Goal: Transaction & Acquisition: Purchase product/service

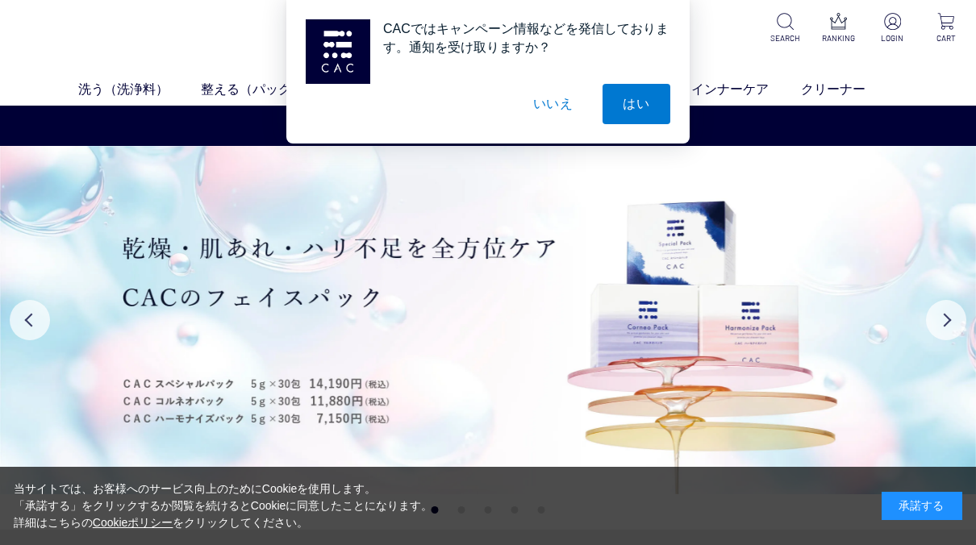
click at [932, 501] on div "承諾する" at bounding box center [922, 506] width 81 height 28
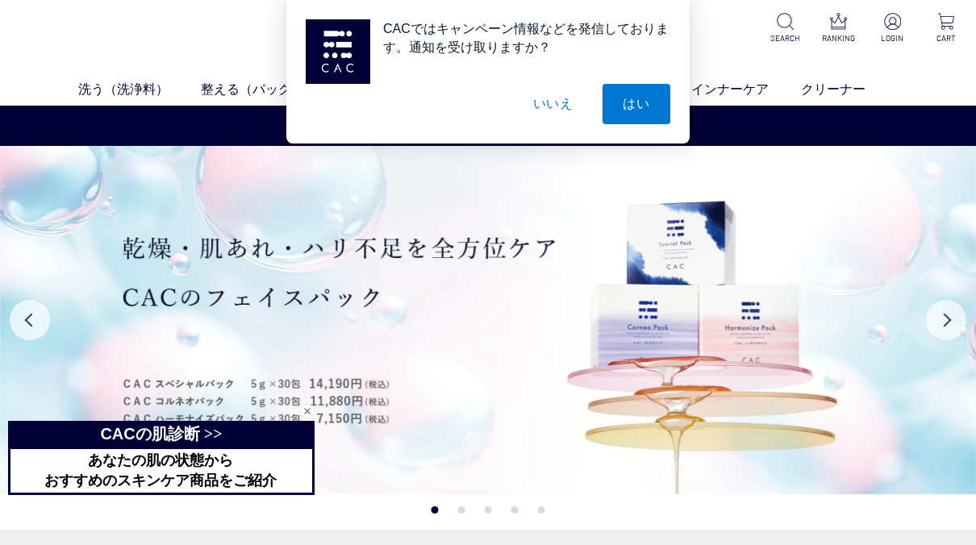
click at [545, 94] on button "いいえ" at bounding box center [553, 104] width 81 height 40
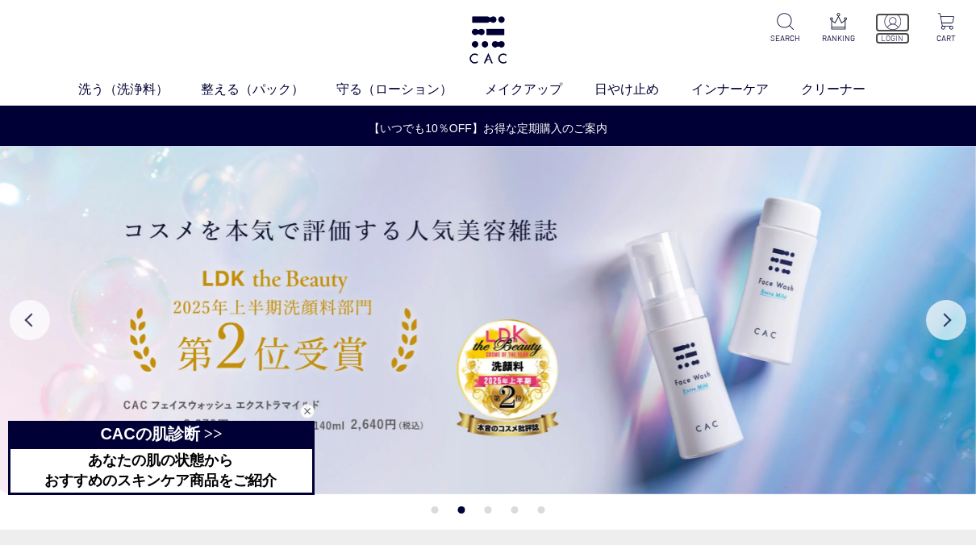
click at [896, 34] on p "LOGIN" at bounding box center [893, 38] width 35 height 12
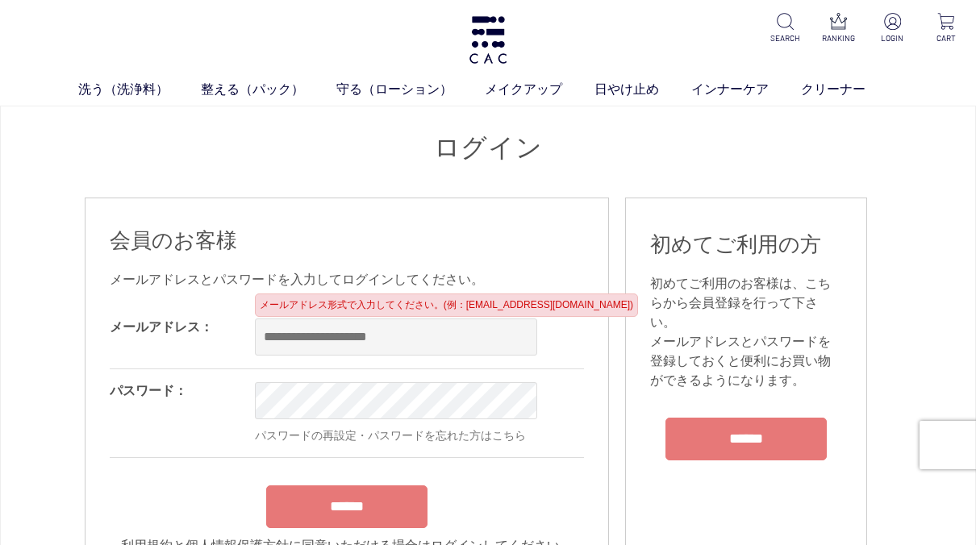
click at [374, 342] on input "email" at bounding box center [396, 337] width 282 height 37
type input "**********"
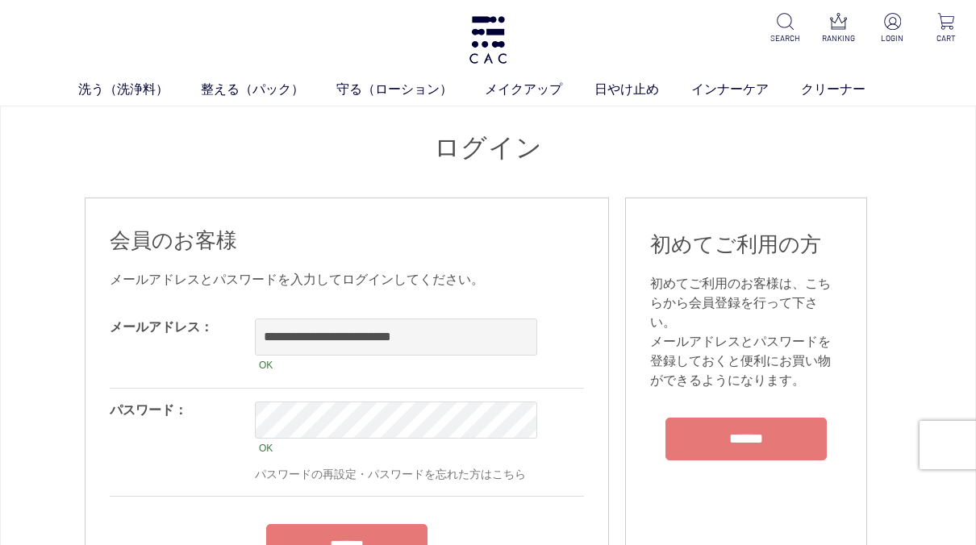
click at [348, 523] on div "******" at bounding box center [347, 541] width 474 height 51
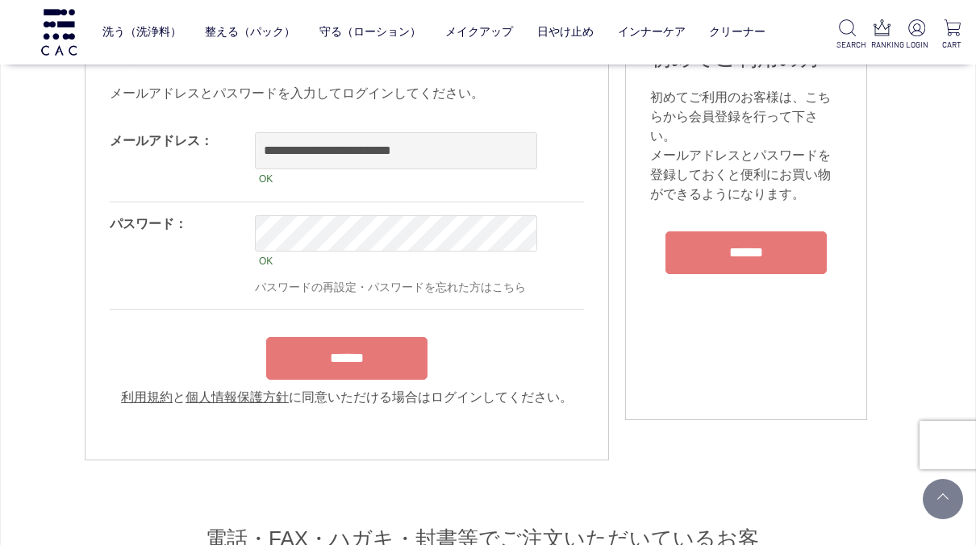
scroll to position [161, 0]
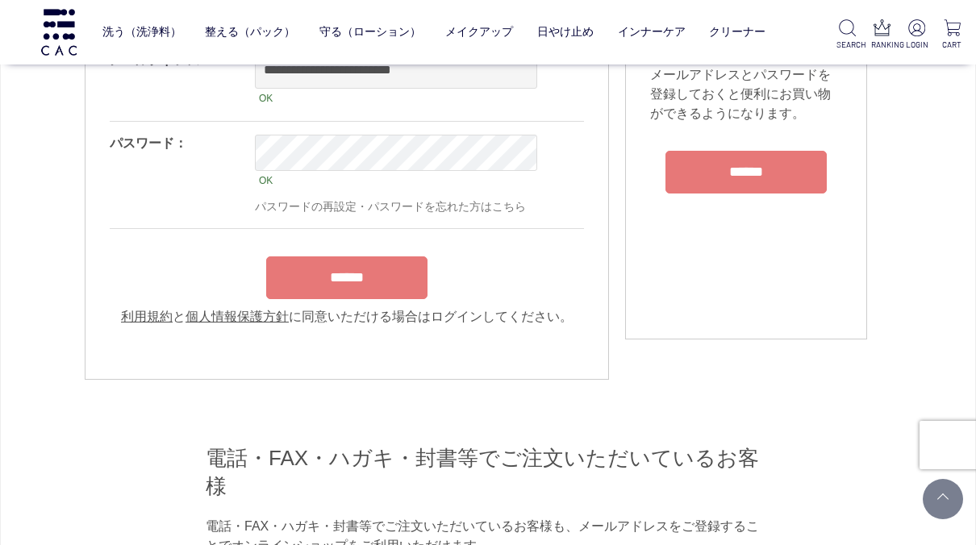
click at [394, 291] on input "******" at bounding box center [346, 278] width 161 height 43
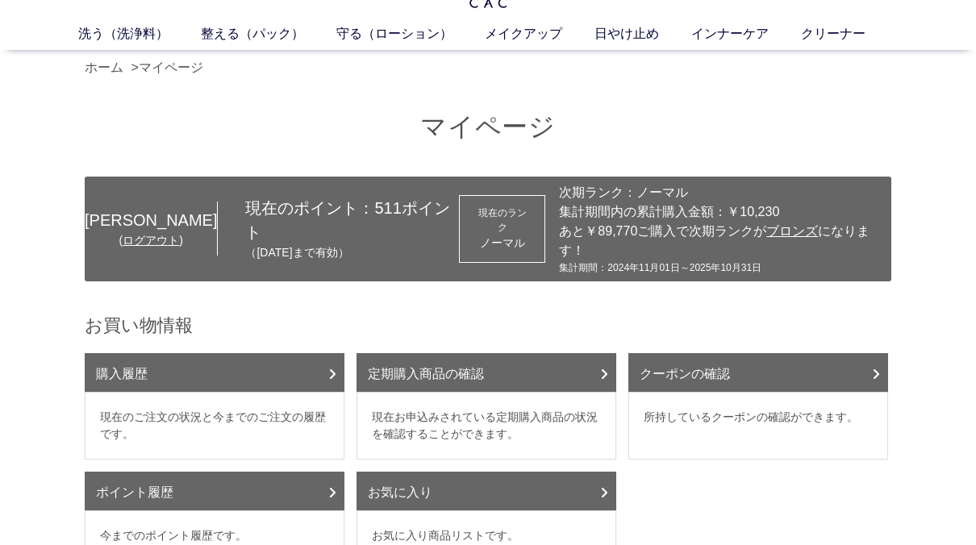
scroll to position [81, 0]
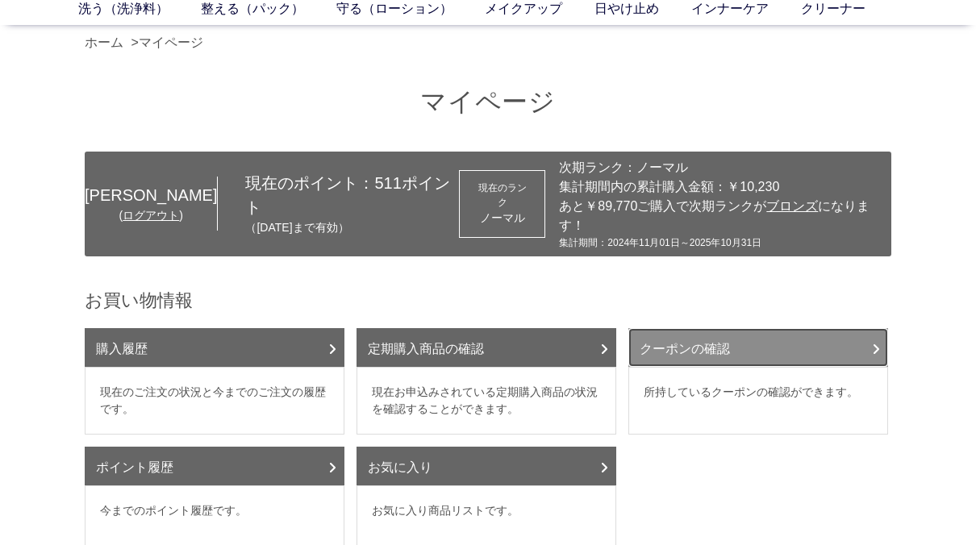
click at [855, 328] on link "クーポンの確認" at bounding box center [759, 347] width 260 height 39
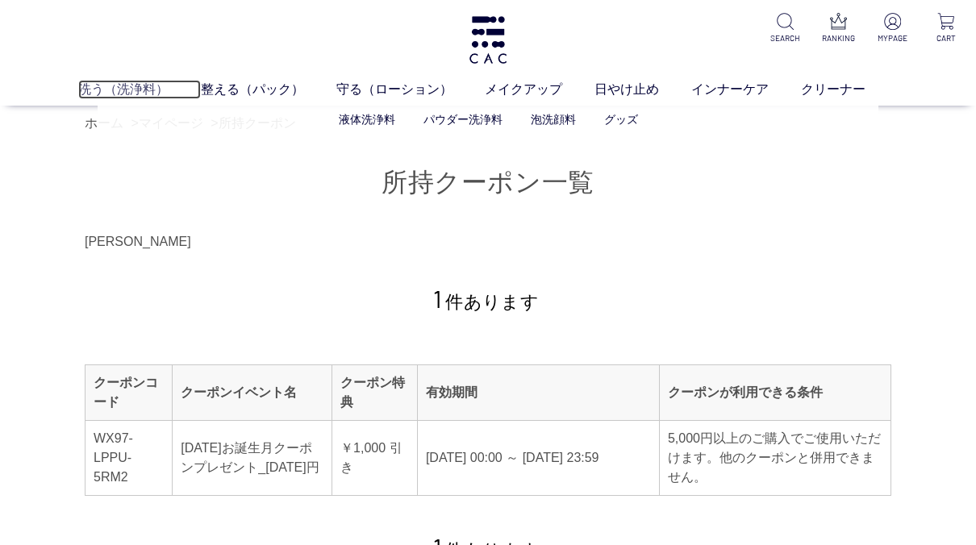
click at [119, 86] on link "洗う（洗浄料）" at bounding box center [139, 89] width 123 height 19
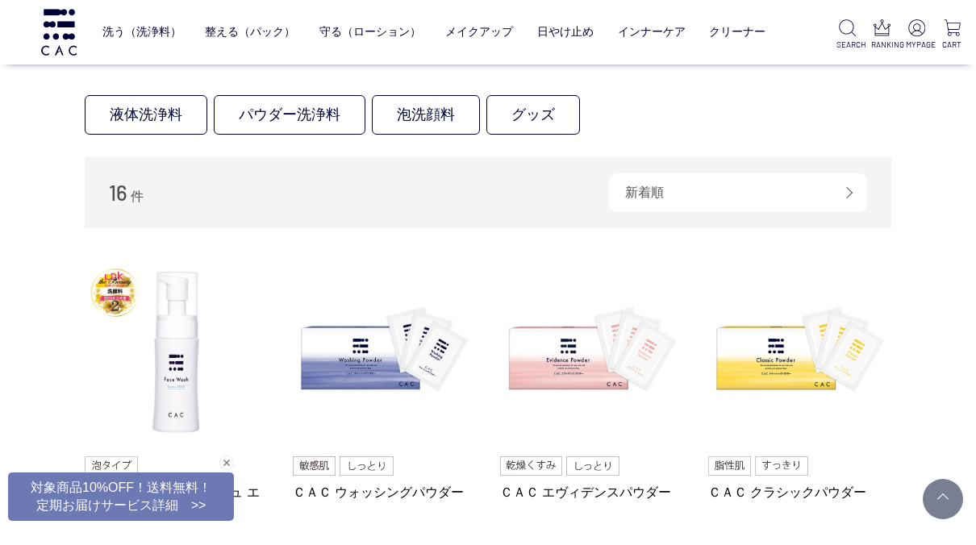
scroll to position [161, 0]
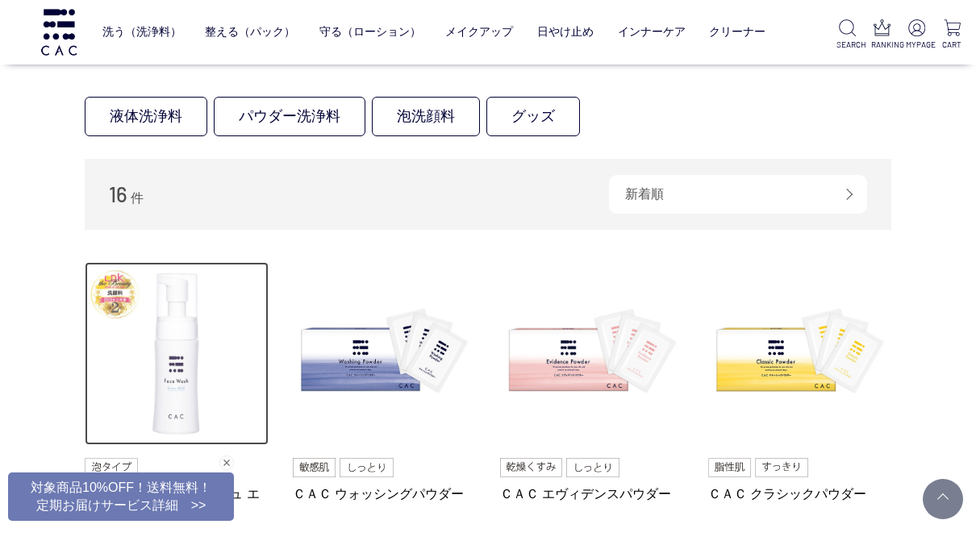
click at [175, 370] on img at bounding box center [177, 354] width 184 height 184
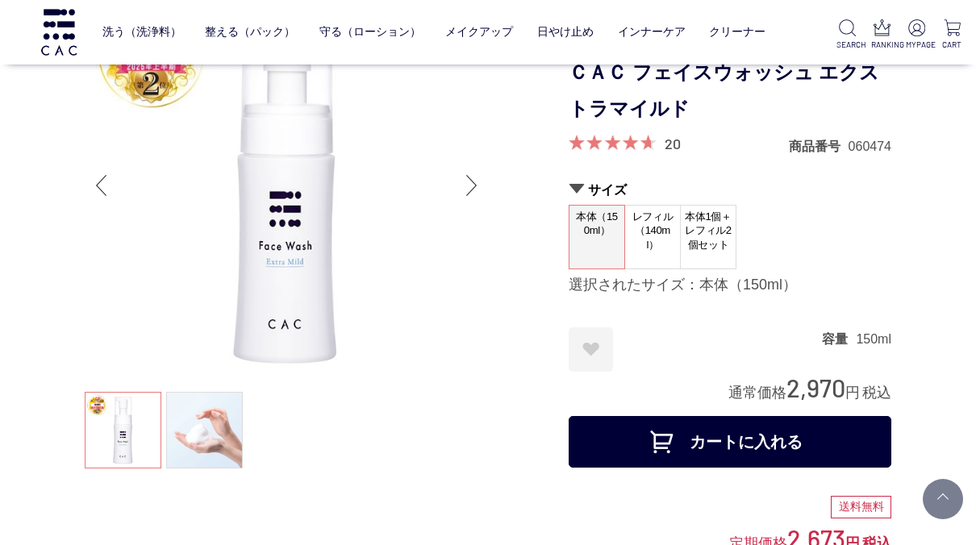
scroll to position [161, 0]
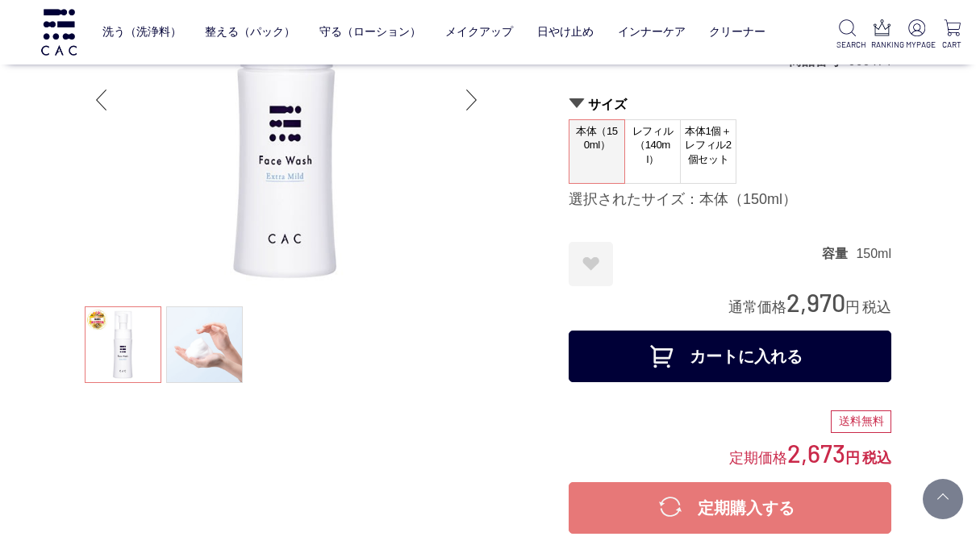
click at [856, 363] on button "カートに入れる" at bounding box center [730, 357] width 323 height 52
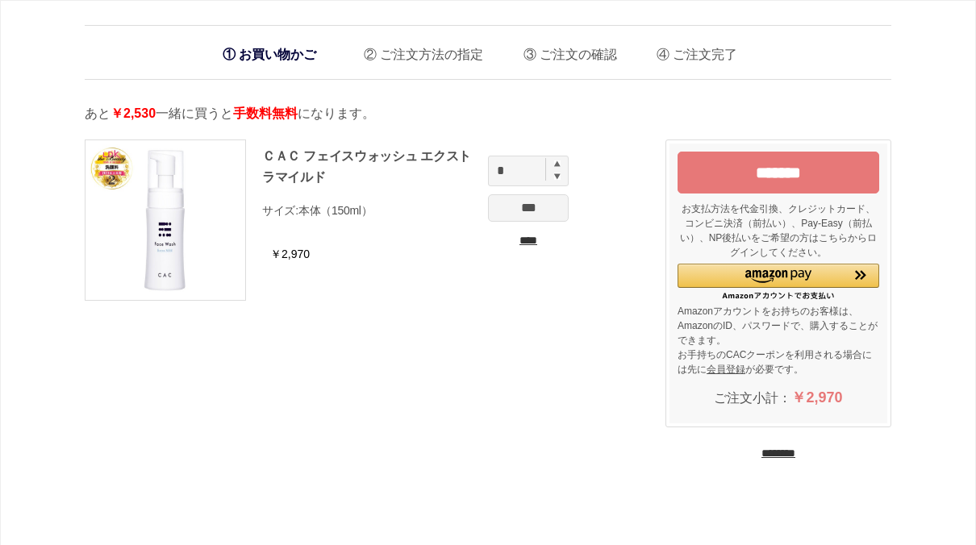
click at [796, 449] on input "********" at bounding box center [779, 453] width 34 height 15
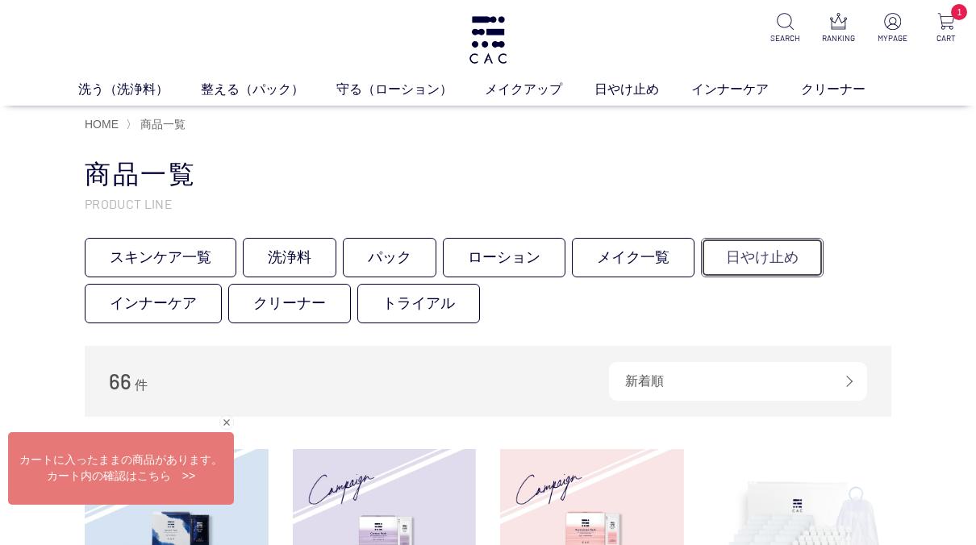
click at [737, 257] on link "日やけ止め" at bounding box center [762, 258] width 123 height 40
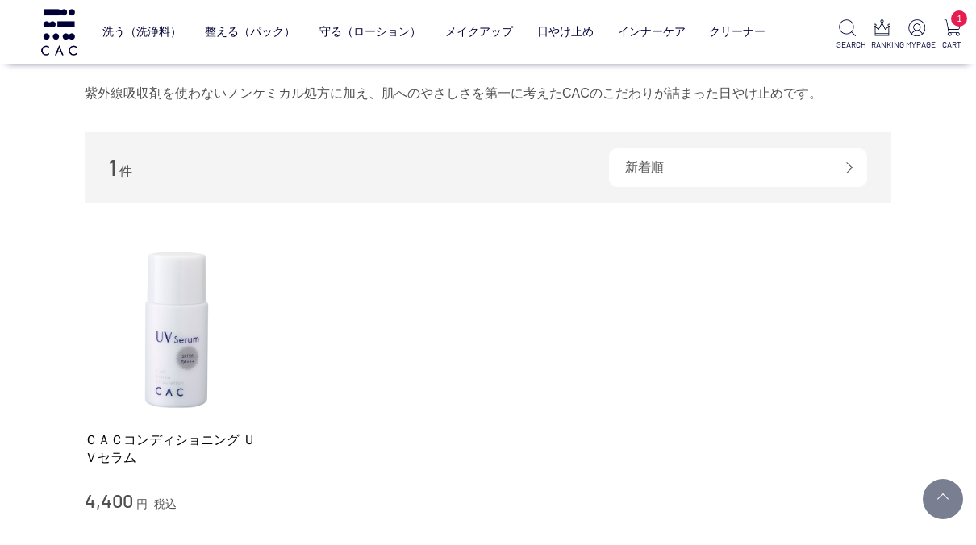
scroll to position [242, 0]
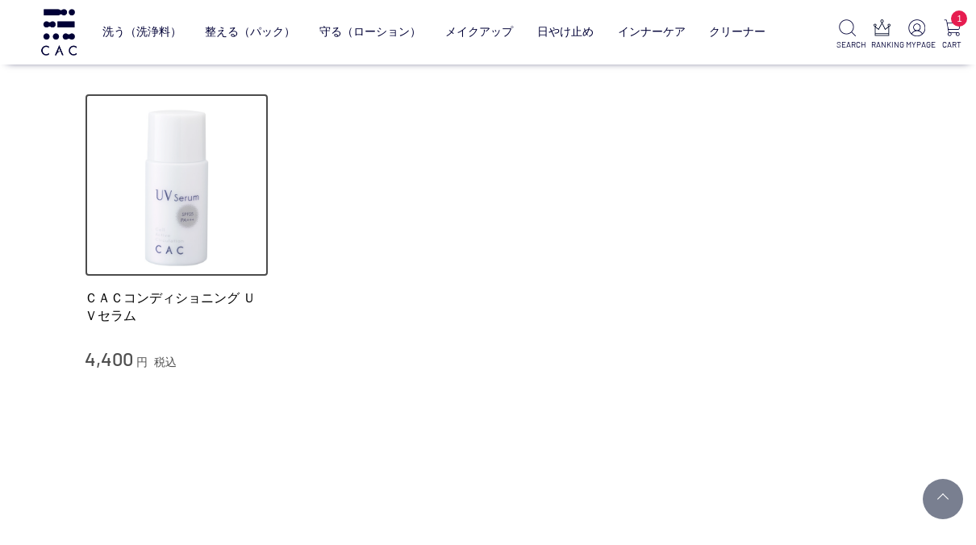
click at [178, 187] on img at bounding box center [177, 186] width 184 height 184
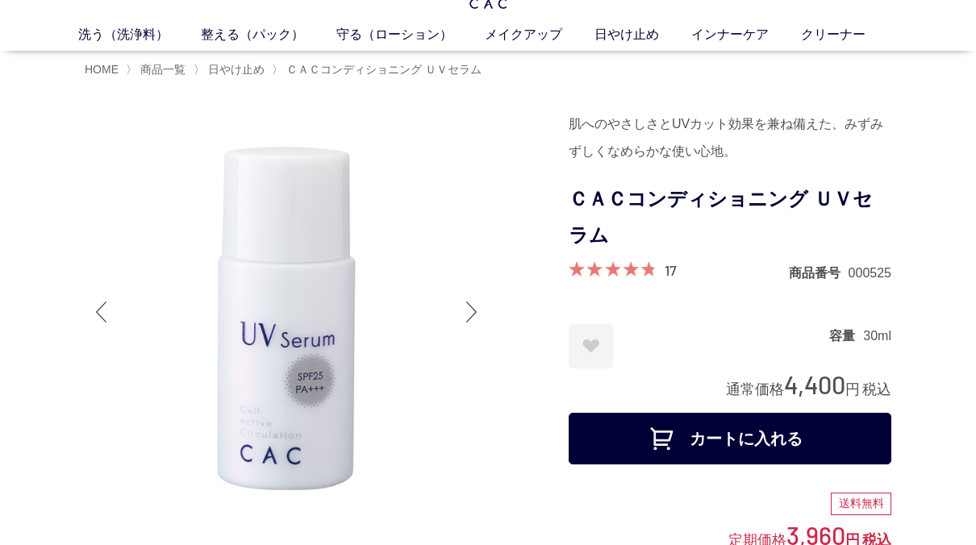
scroll to position [81, 0]
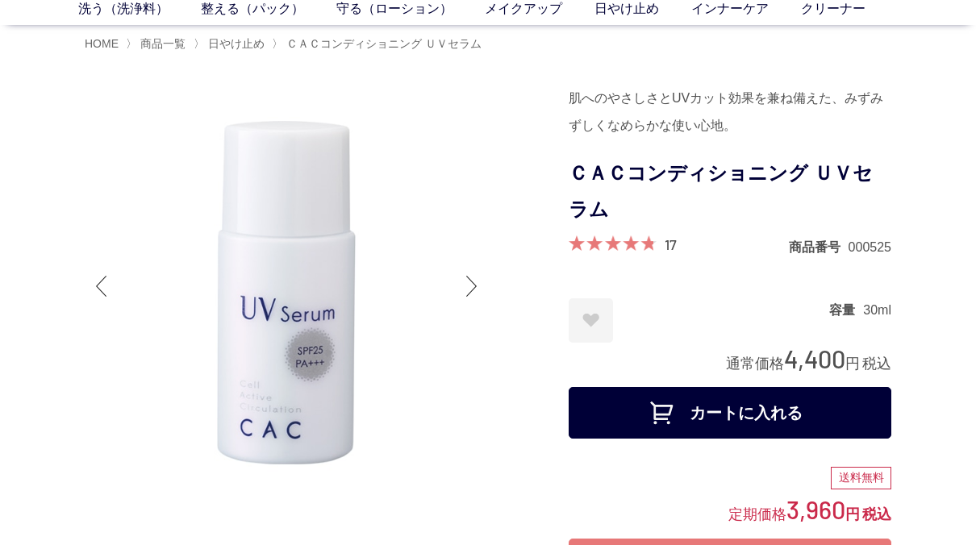
click at [709, 411] on button "カートに入れる" at bounding box center [730, 413] width 323 height 52
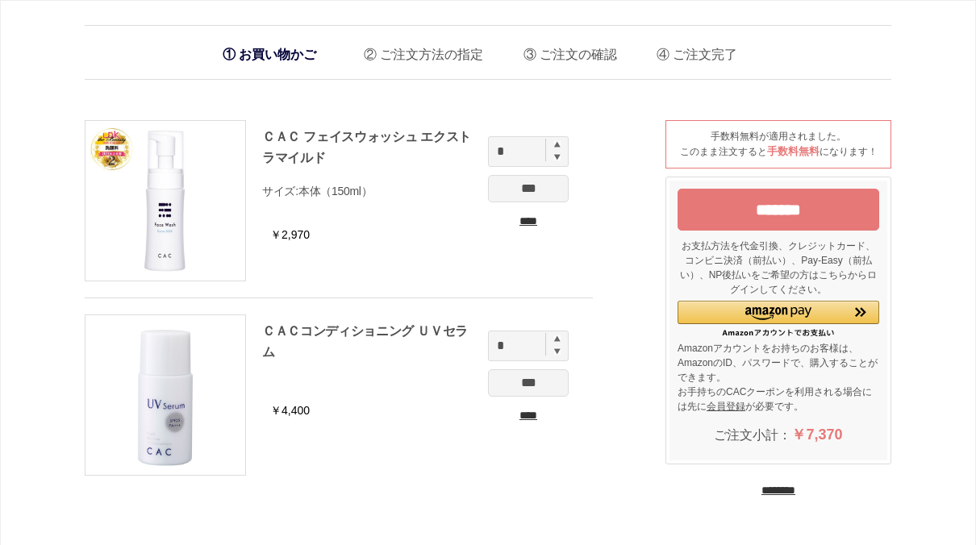
click at [734, 202] on input "*******" at bounding box center [779, 210] width 202 height 42
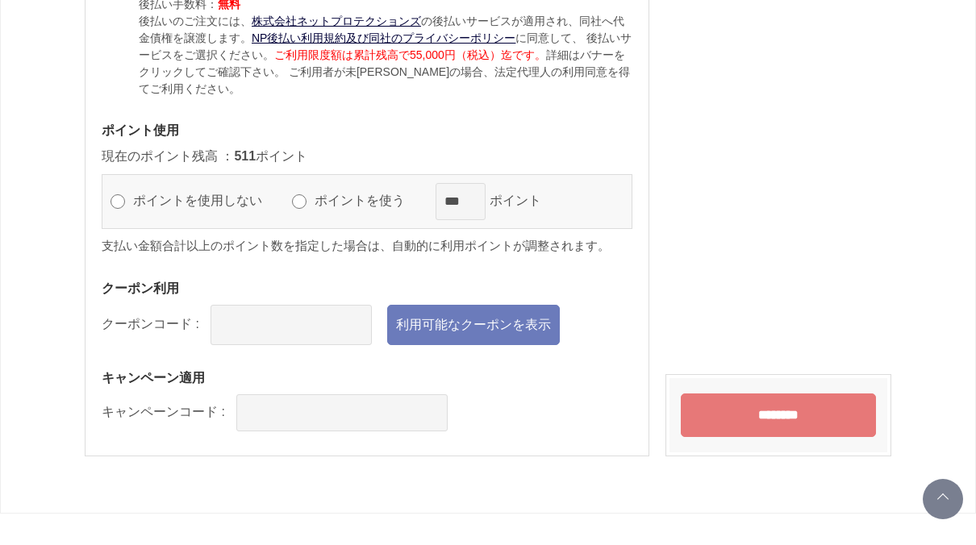
scroll to position [1695, 0]
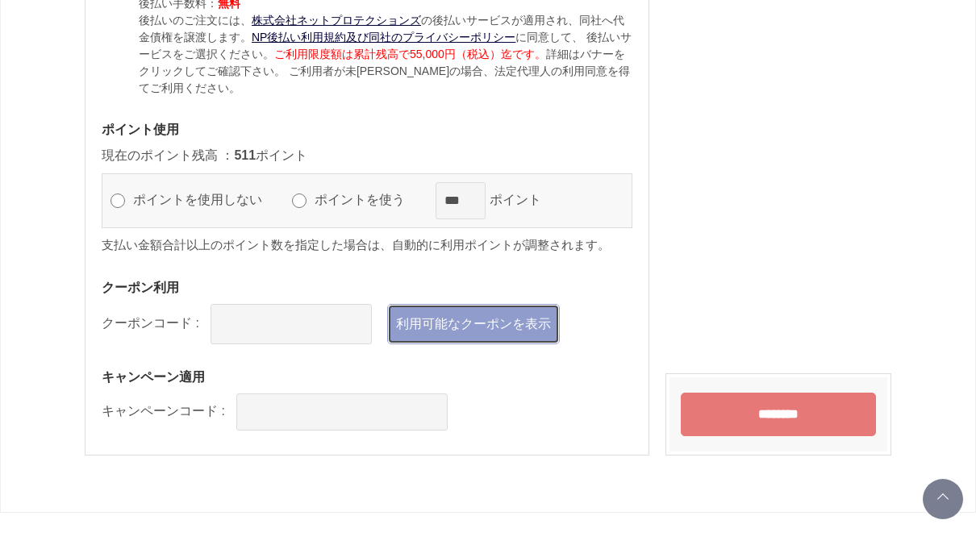
click at [448, 315] on link "利用可能なクーポンを表示" at bounding box center [473, 324] width 173 height 40
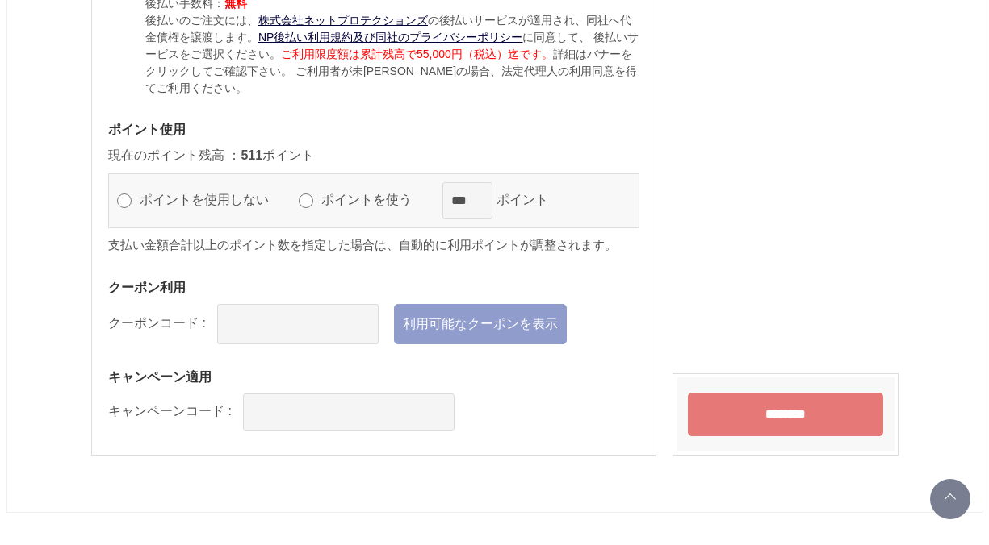
scroll to position [0, 0]
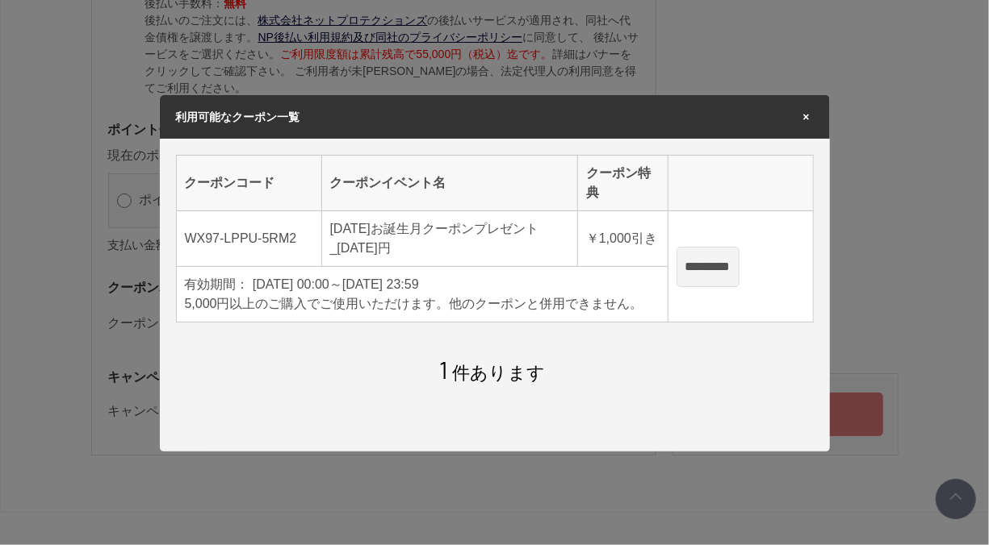
click at [715, 273] on input "*********" at bounding box center [707, 267] width 63 height 40
type input "**********"
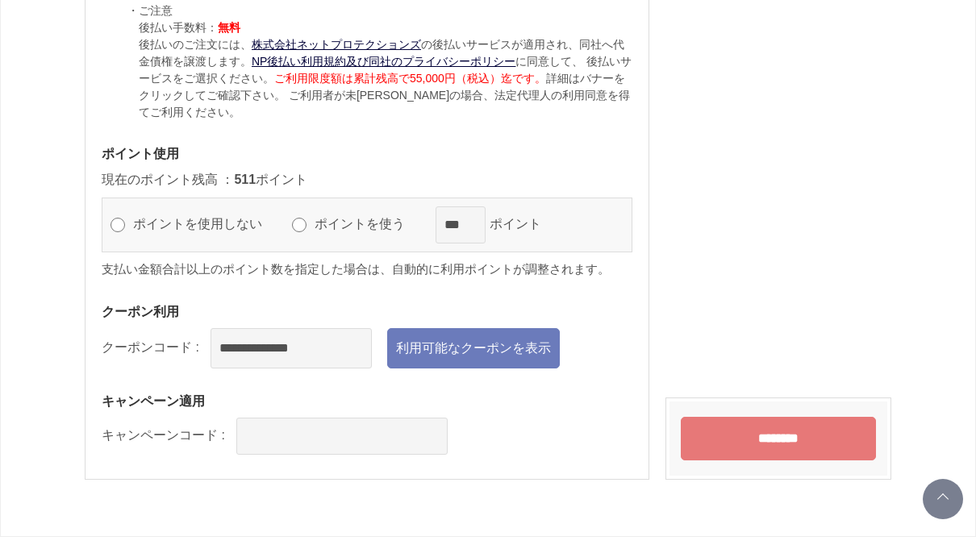
scroll to position [1695, 0]
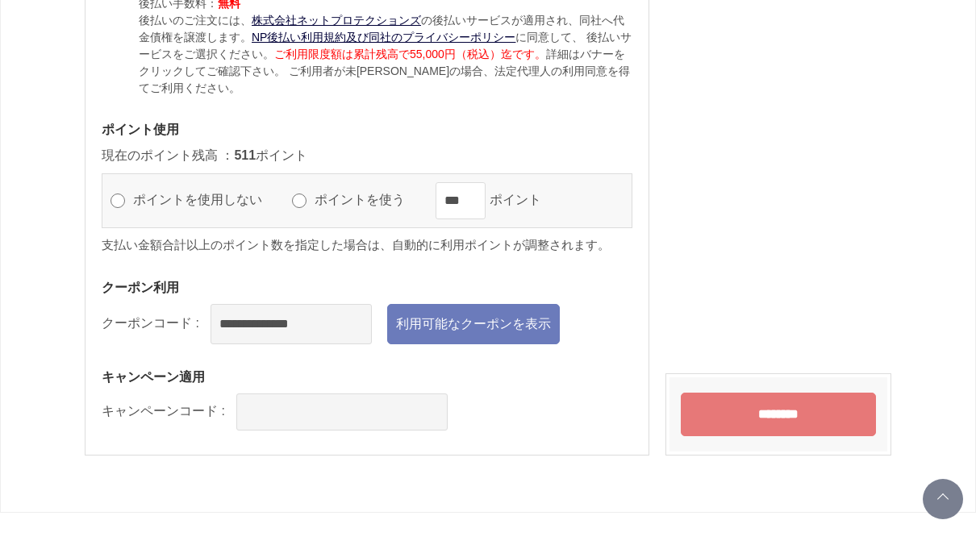
click at [791, 405] on input "********" at bounding box center [778, 415] width 195 height 44
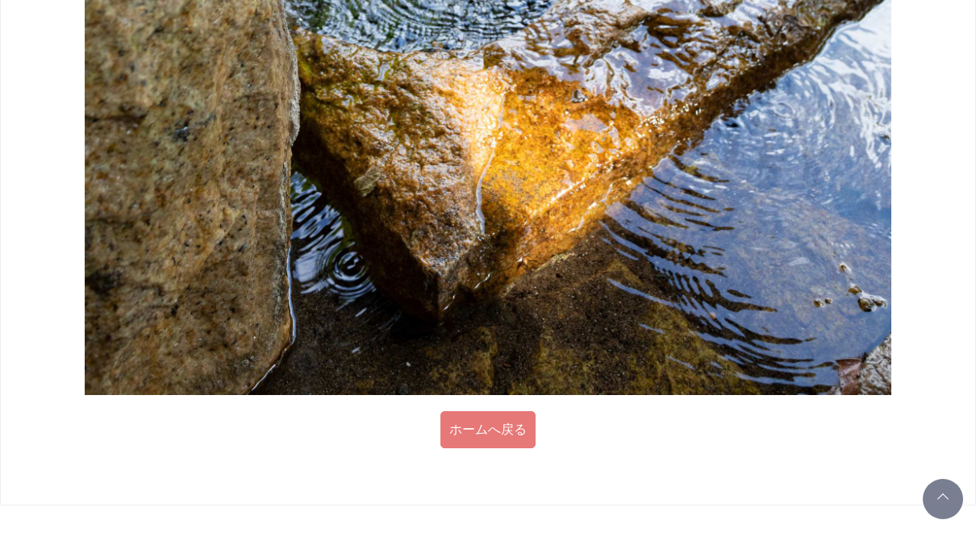
scroll to position [1696, 0]
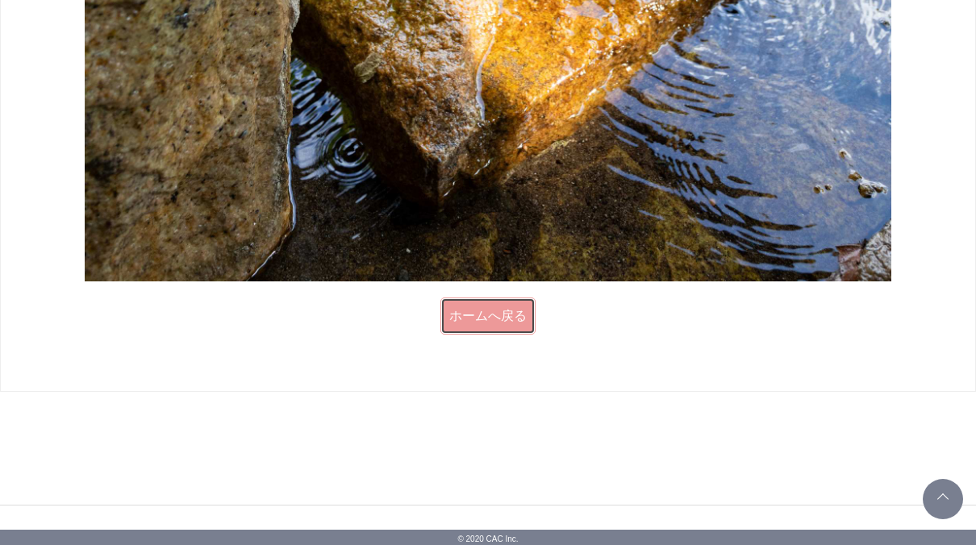
click at [511, 315] on link "ホームへ戻る" at bounding box center [488, 316] width 95 height 37
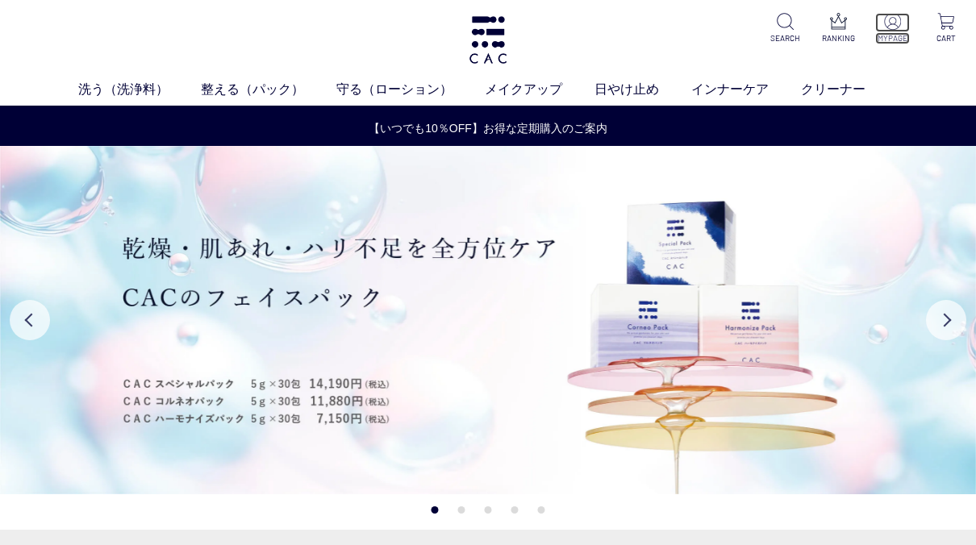
click at [896, 34] on p "MYPAGE" at bounding box center [893, 38] width 35 height 12
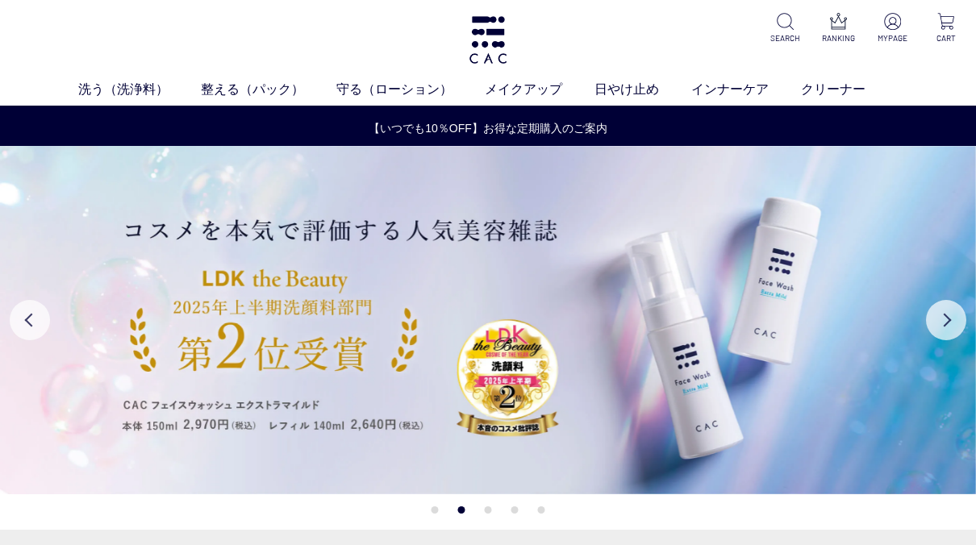
drag, startPoint x: 877, startPoint y: 66, endPoint x: 674, endPoint y: 53, distance: 203.8
click at [674, 53] on div "洗う（洗浄料） 液体洗浄料 パウダー洗浄料 泡洗顔料 グッズ 整える（パック） フェイスパック ヘアパック 守る（ローション） 保湿化粧水 柔軟化粧水 美容液…" at bounding box center [488, 53] width 976 height 106
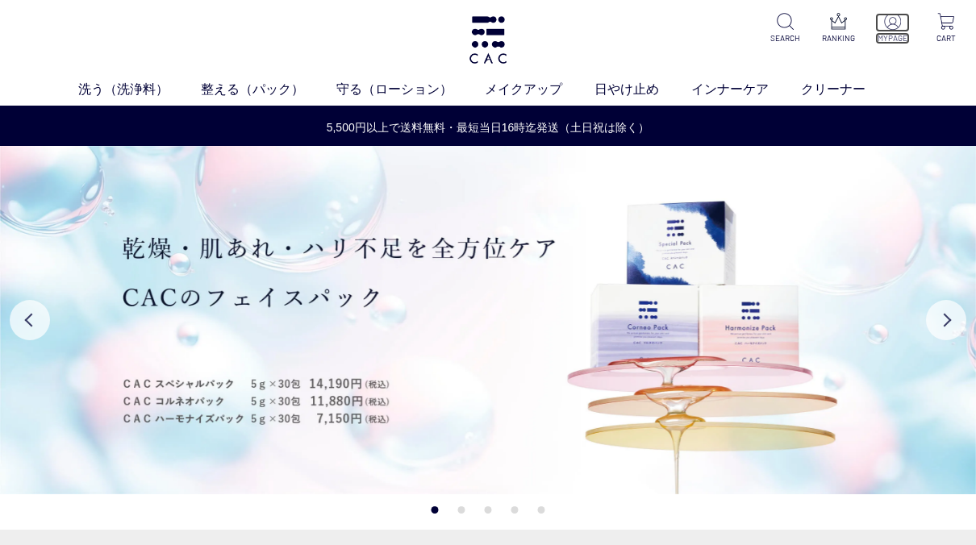
click at [884, 39] on p "MYPAGE" at bounding box center [893, 38] width 35 height 12
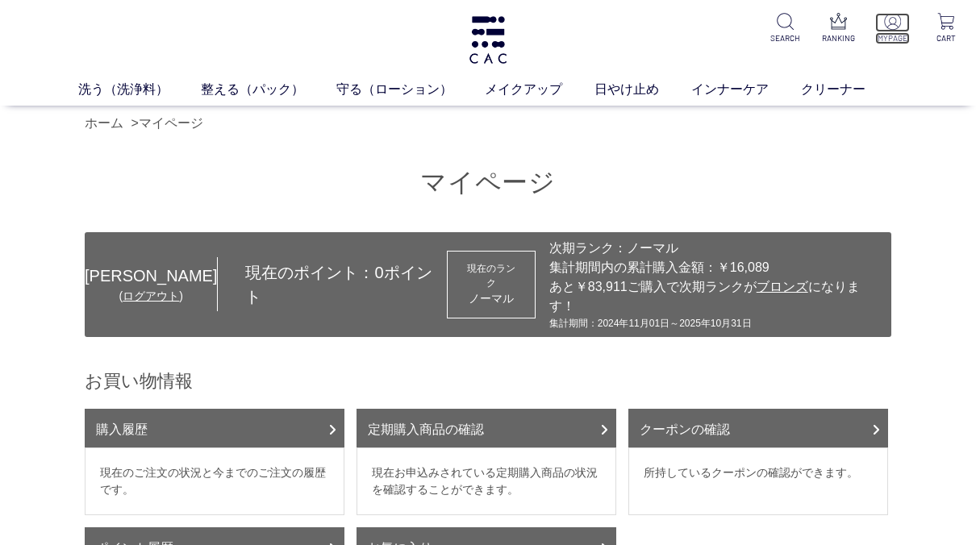
click at [890, 36] on p "MYPAGE" at bounding box center [893, 38] width 35 height 12
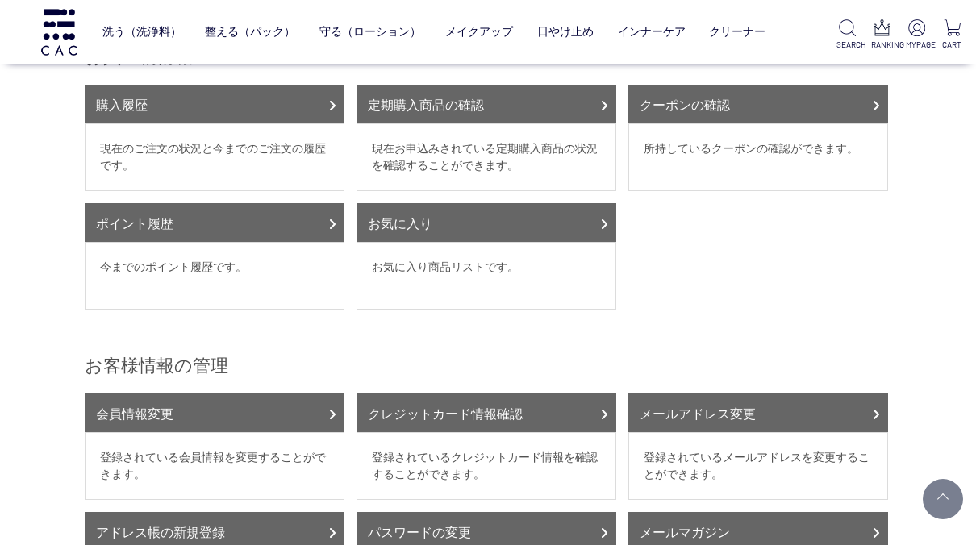
scroll to position [242, 0]
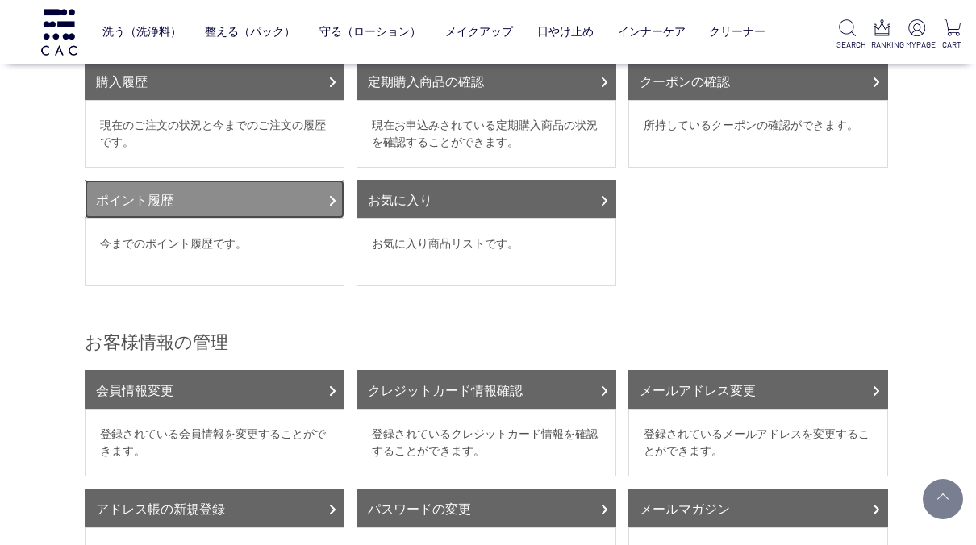
click at [332, 194] on icon at bounding box center [332, 200] width 8 height 13
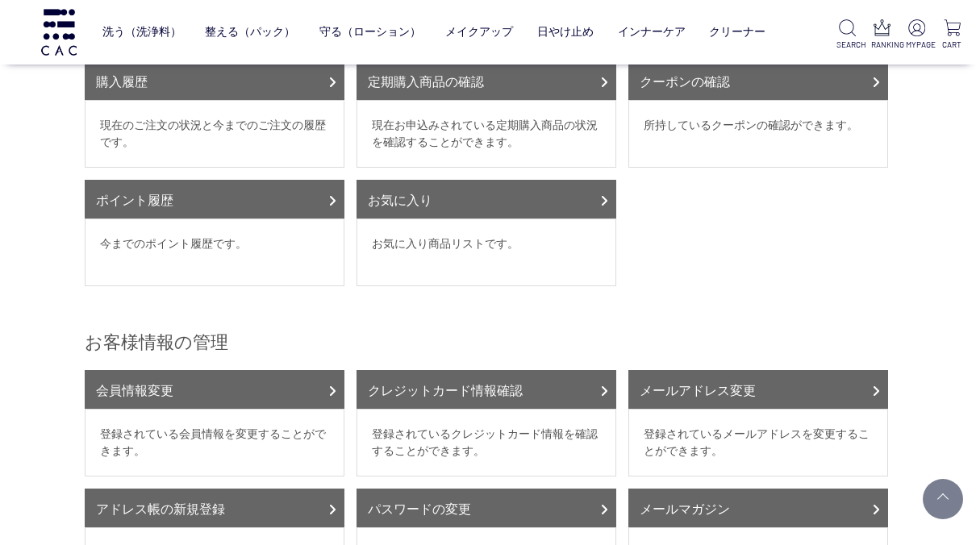
scroll to position [0, 0]
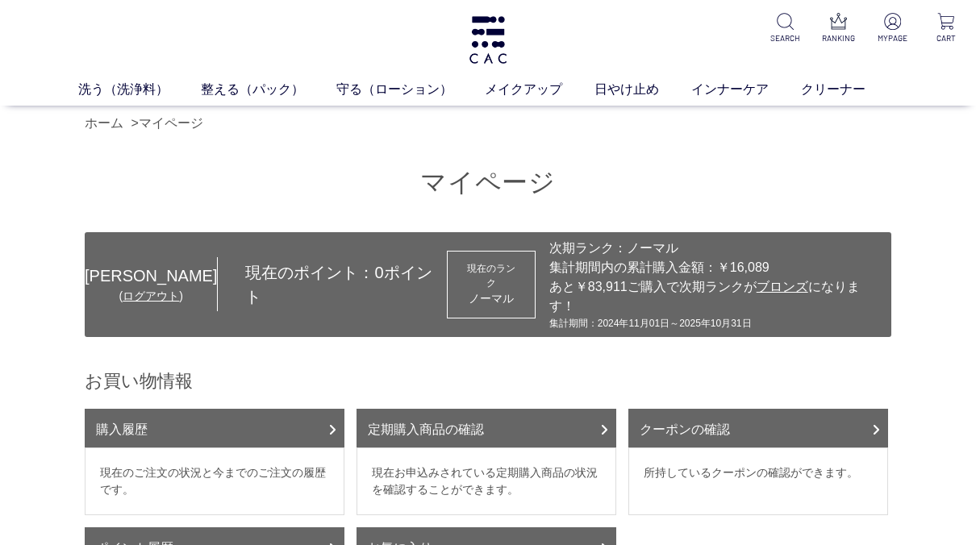
drag, startPoint x: 851, startPoint y: 134, endPoint x: 688, endPoint y: 164, distance: 165.7
click at [106, 120] on ul "液体洗浄料 パウダー洗浄料 泡洗顔料 グッズ" at bounding box center [488, 120] width 781 height 40
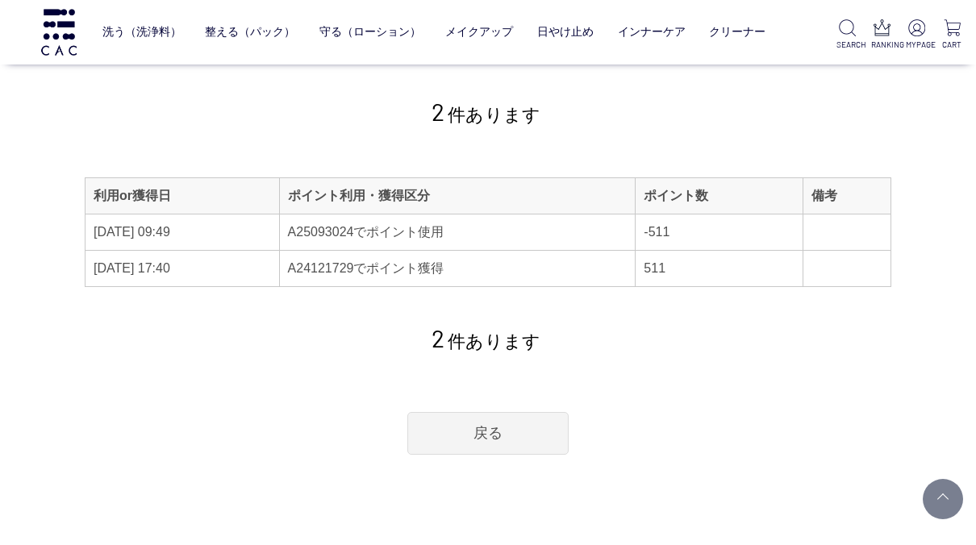
scroll to position [161, 0]
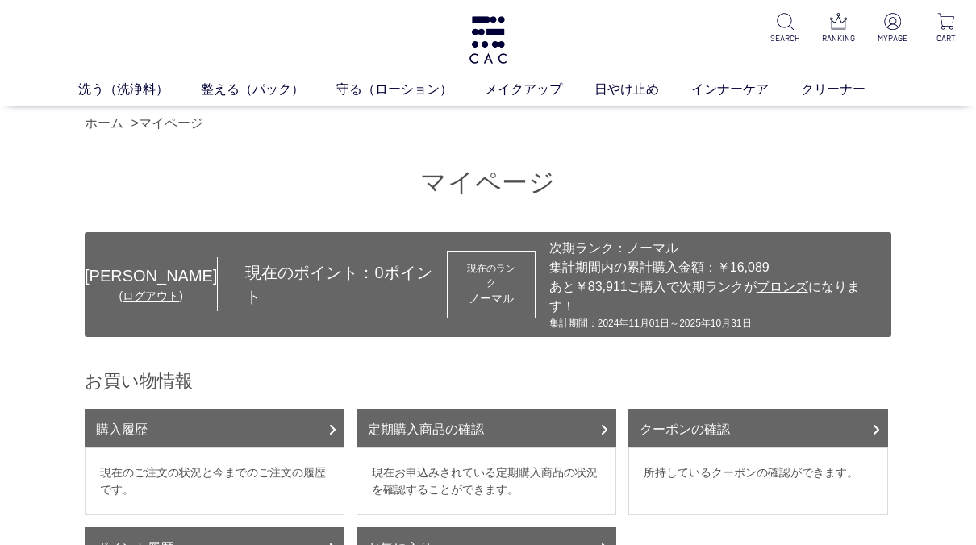
click at [830, 171] on h1 "マイページ" at bounding box center [488, 182] width 807 height 35
click at [123, 290] on link "ログアウト" at bounding box center [151, 296] width 56 height 13
